Goal: Find specific page/section: Find specific page/section

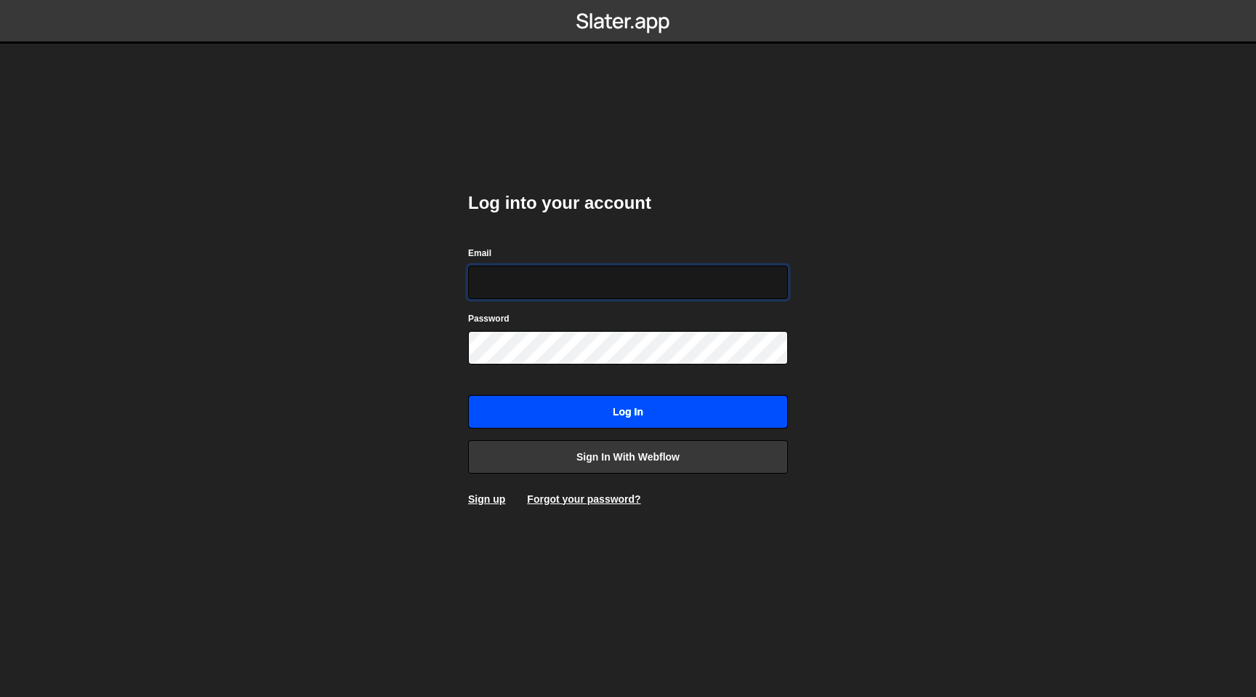
type input "nik@edgarallan.com"
click at [542, 414] on input "Log in" at bounding box center [628, 411] width 320 height 33
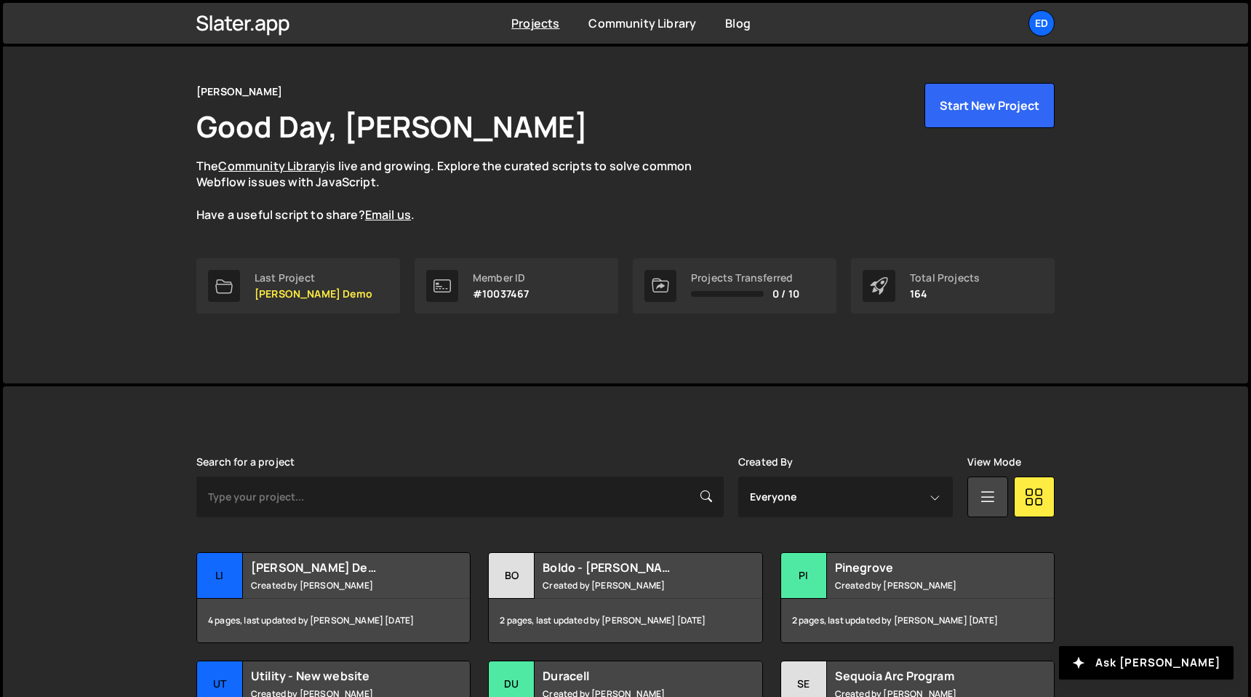
scroll to position [37, 0]
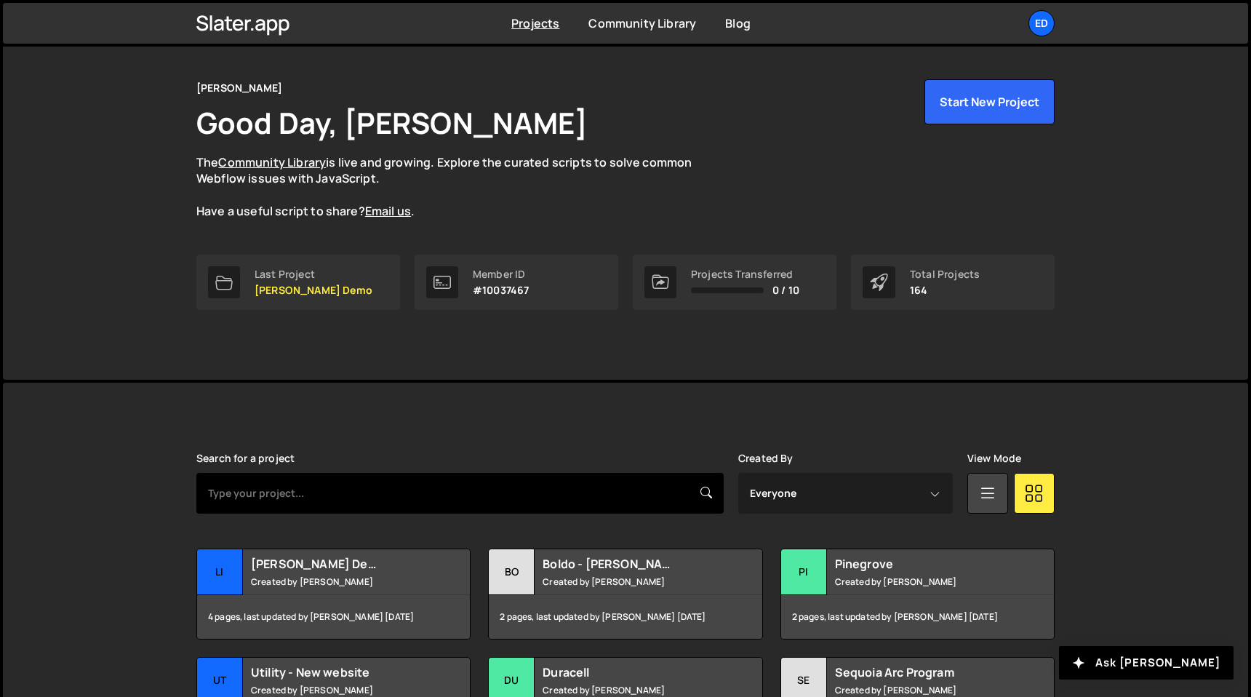
click at [393, 483] on input "text" at bounding box center [459, 493] width 527 height 41
type input "r"
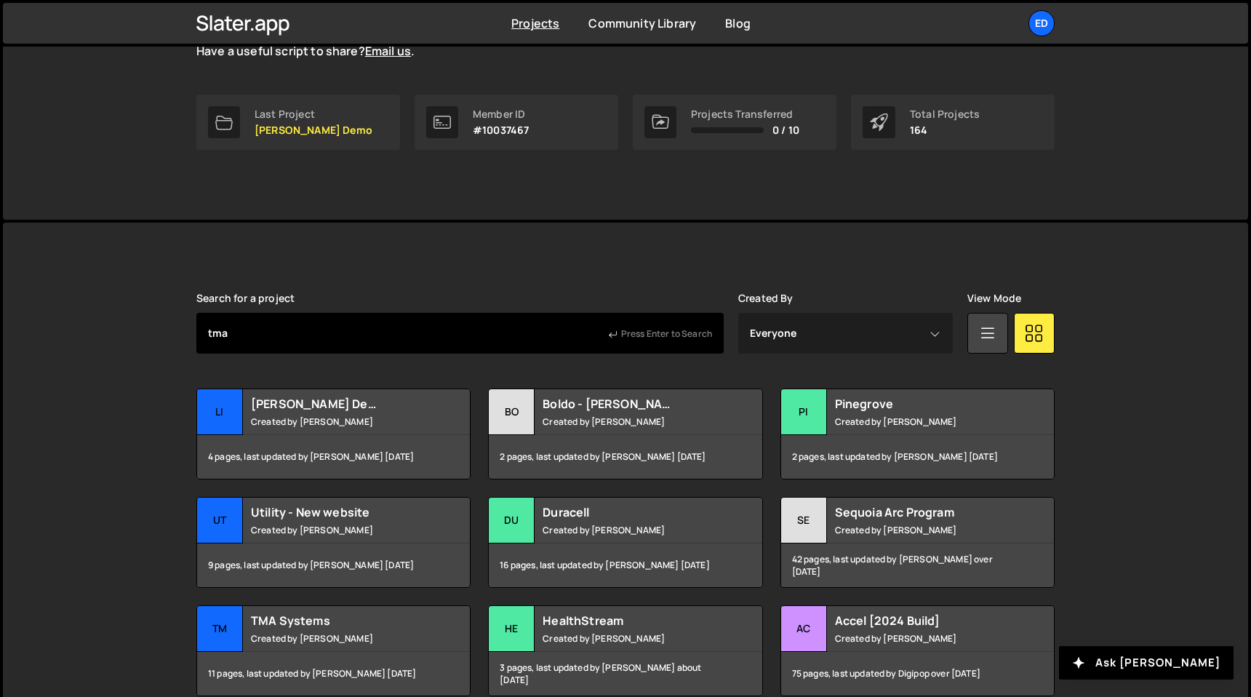
scroll to position [385, 0]
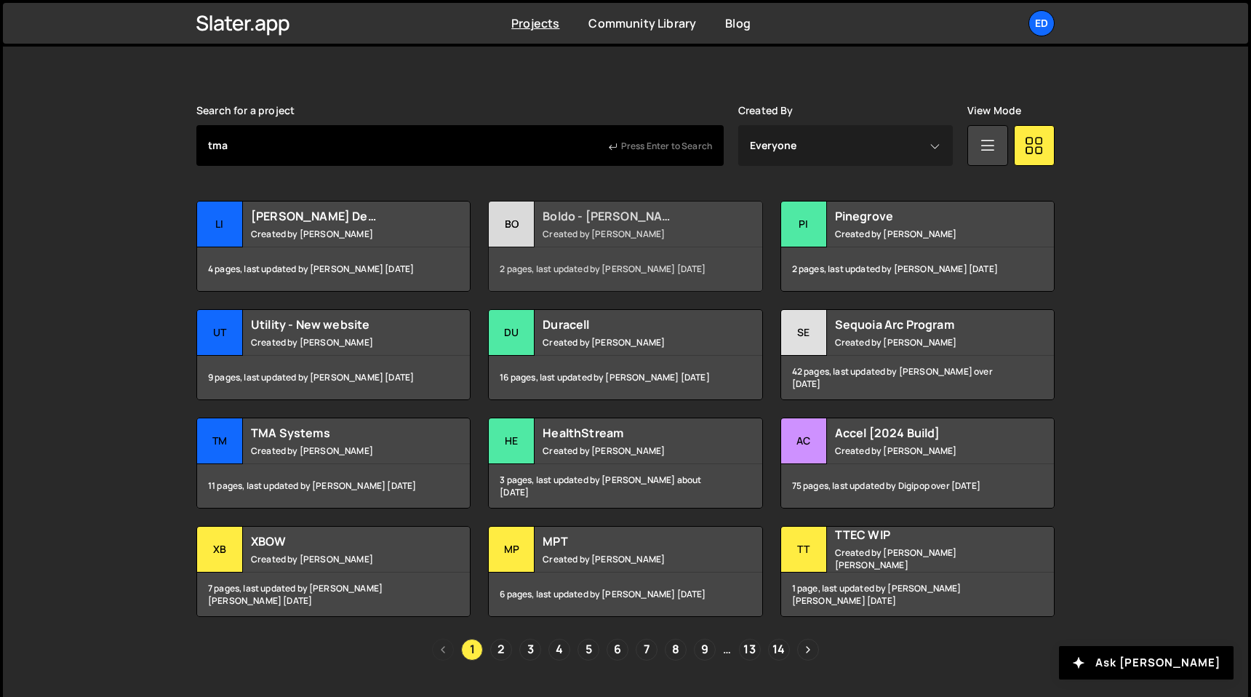
type input "tma"
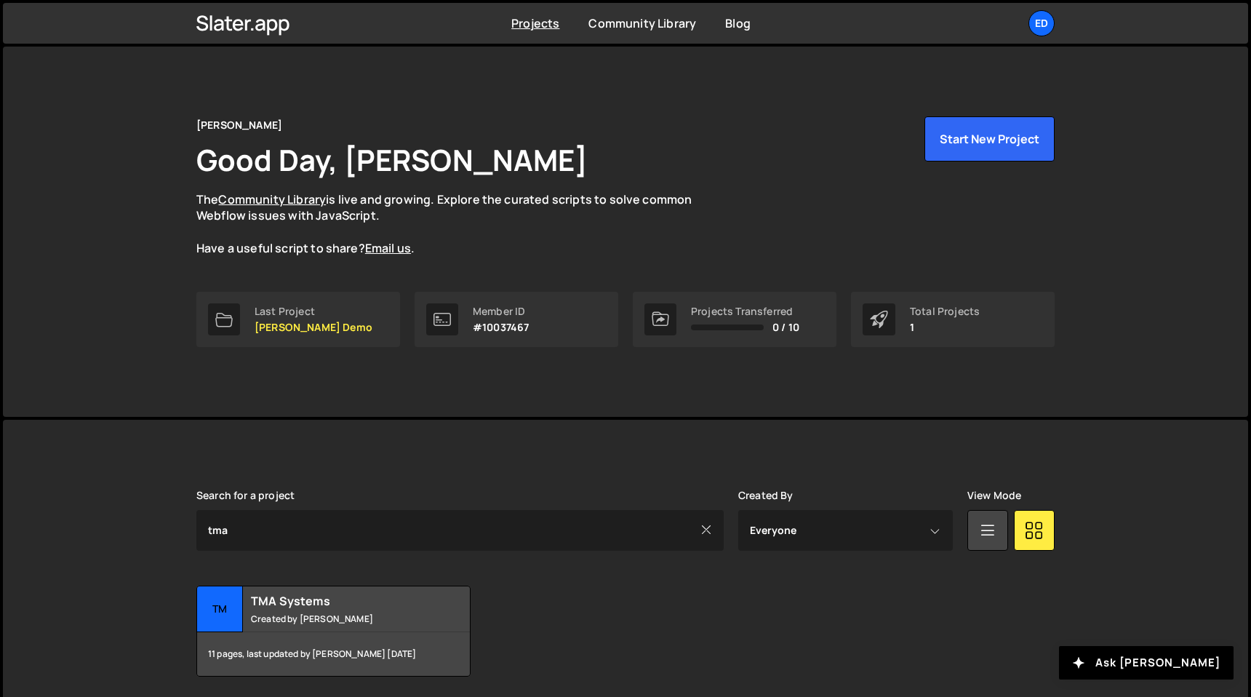
scroll to position [52, 0]
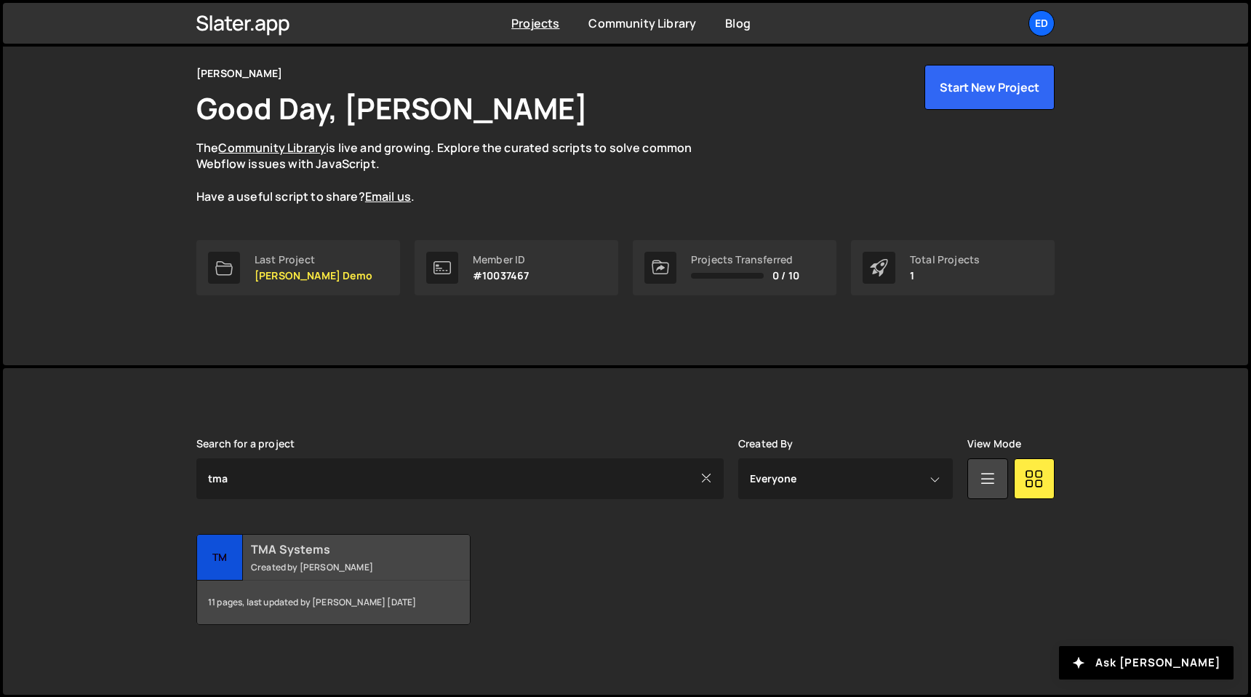
click at [342, 561] on small "Created by [PERSON_NAME]" at bounding box center [338, 567] width 175 height 12
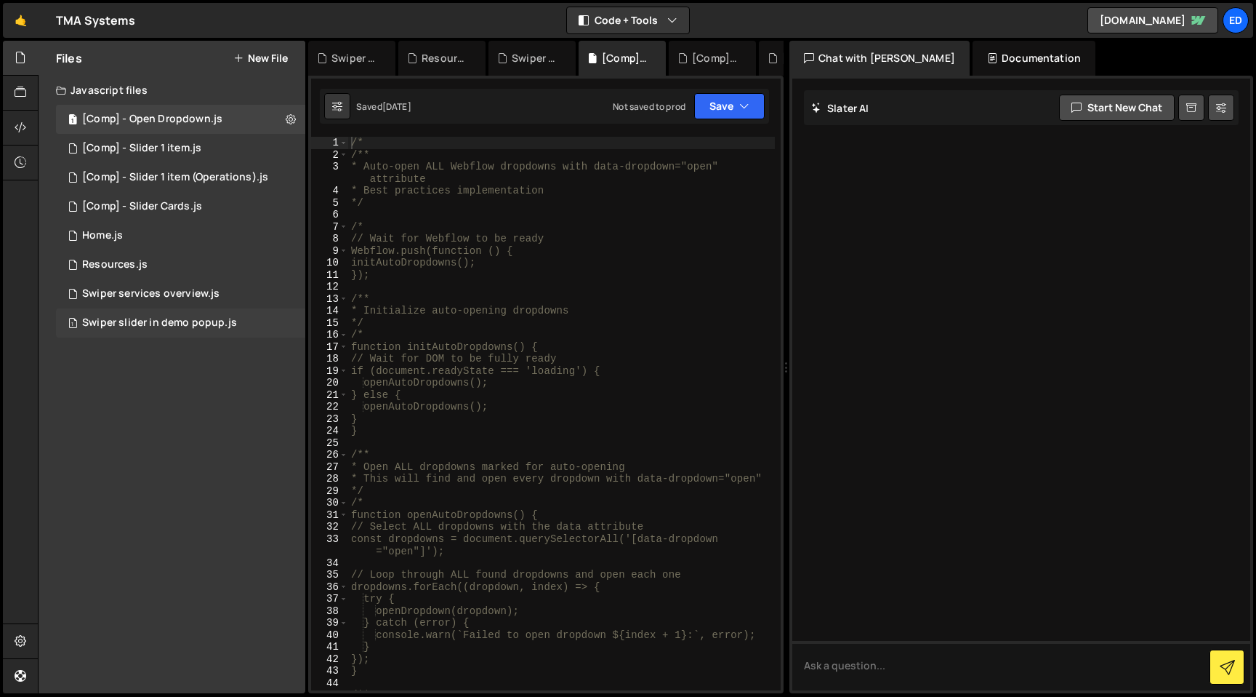
click at [116, 325] on div "Swiper slider in demo popup.js" at bounding box center [159, 322] width 155 height 13
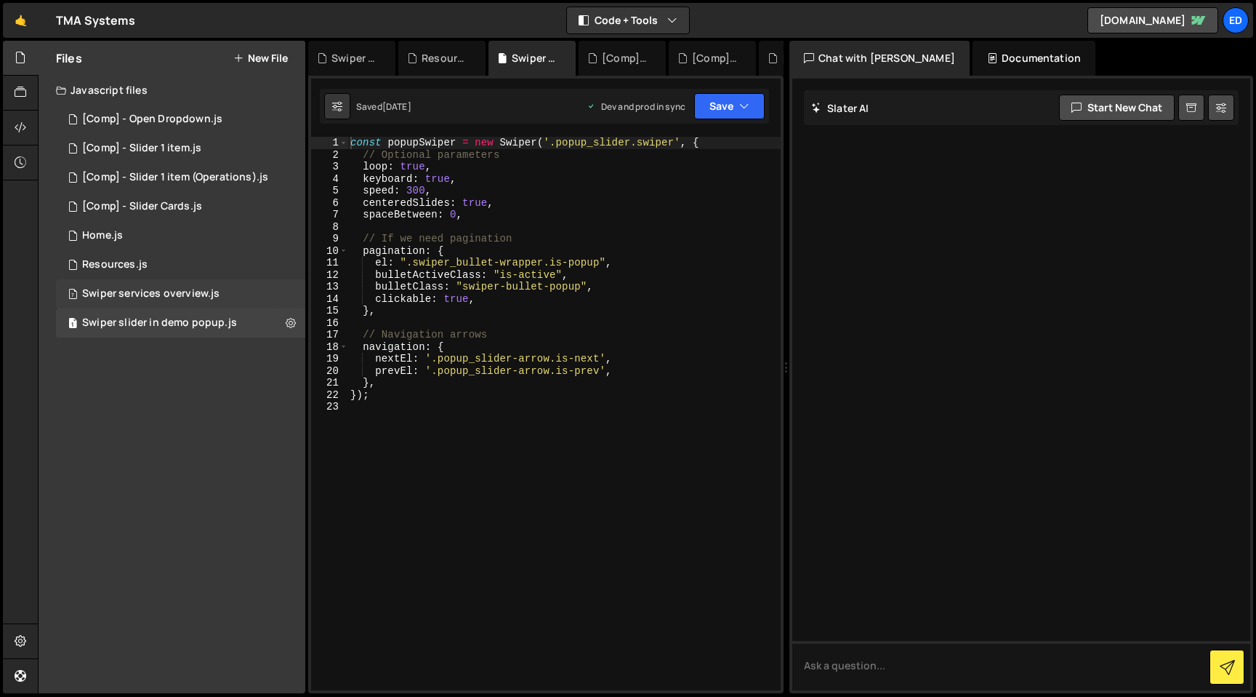
click at [127, 294] on div "Swiper services overview.js" at bounding box center [150, 293] width 137 height 13
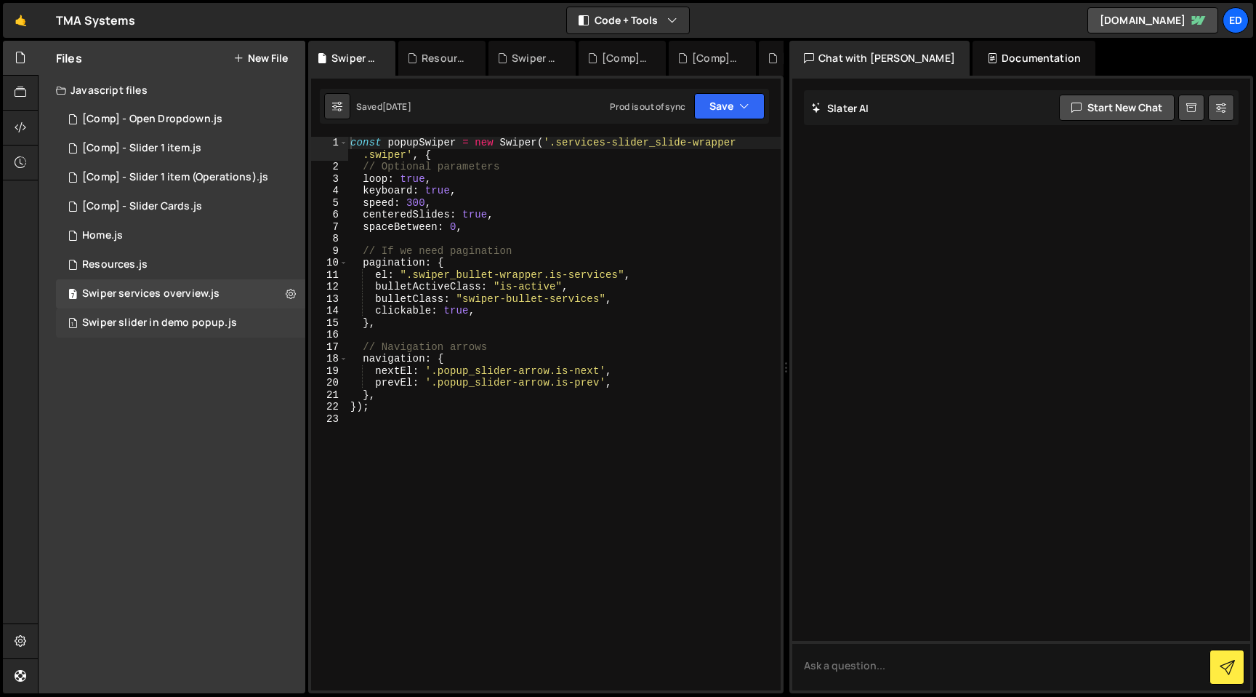
click at [127, 315] on div "1 Swiper slider in demo popup.js 0" at bounding box center [180, 322] width 249 height 29
